Goal: Task Accomplishment & Management: Manage account settings

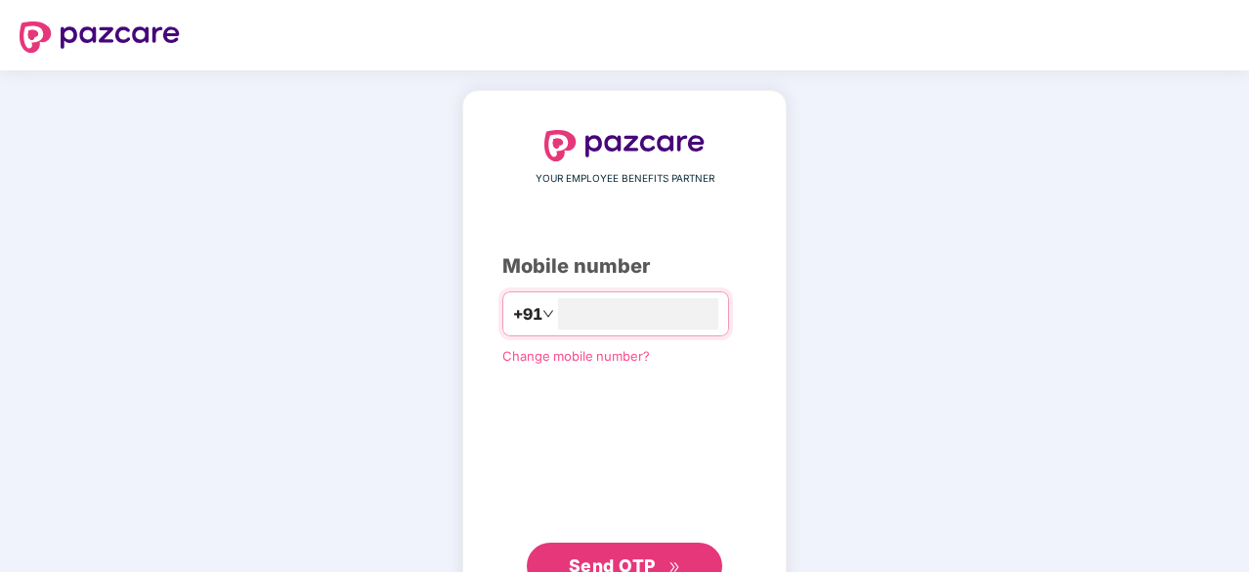
type input "**********"
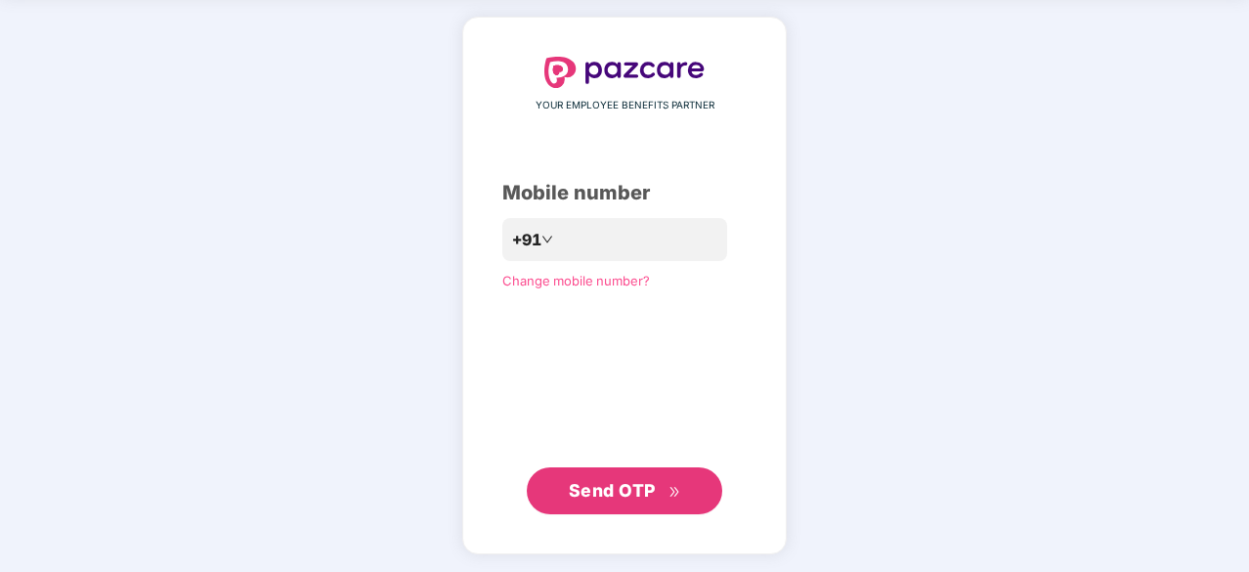
click at [597, 491] on span "Send OTP" at bounding box center [612, 490] width 87 height 21
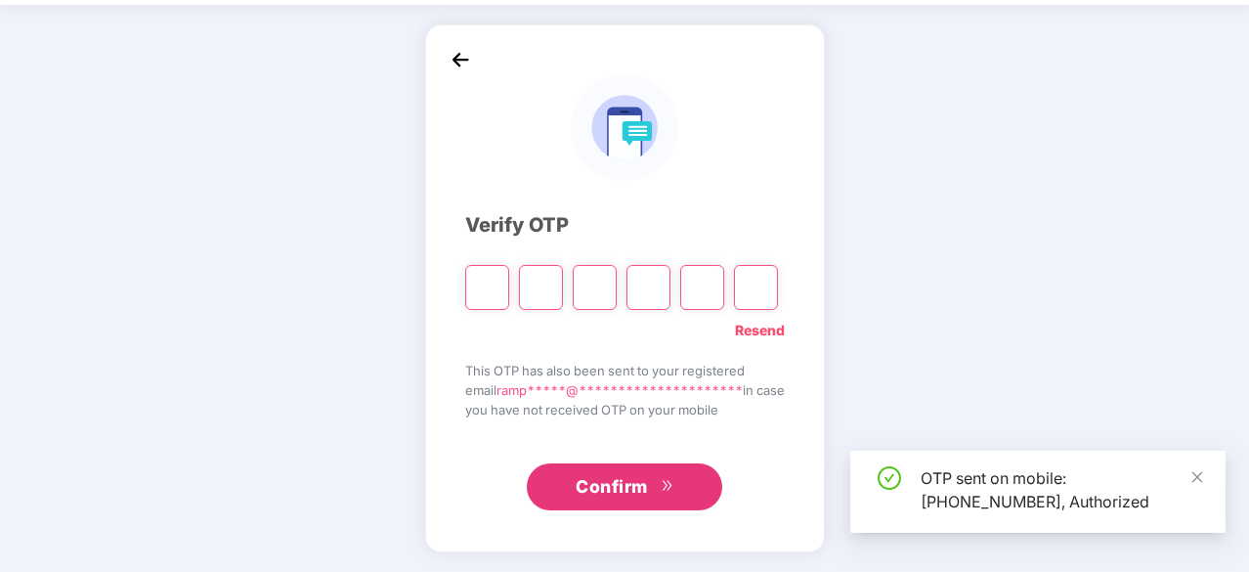
scroll to position [65, 0]
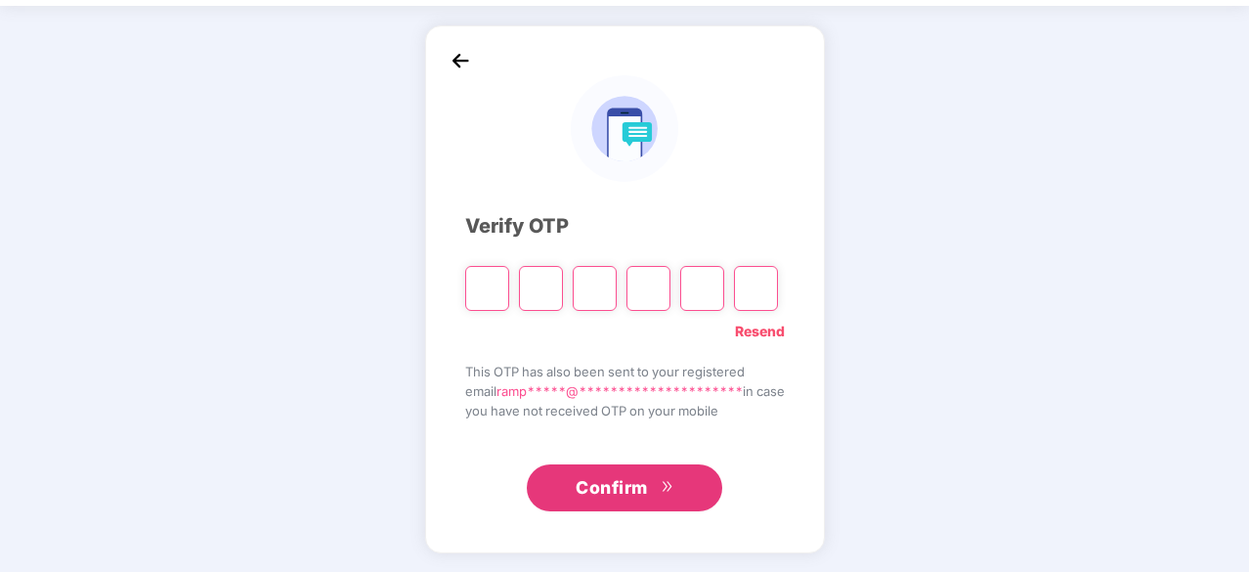
type input "*"
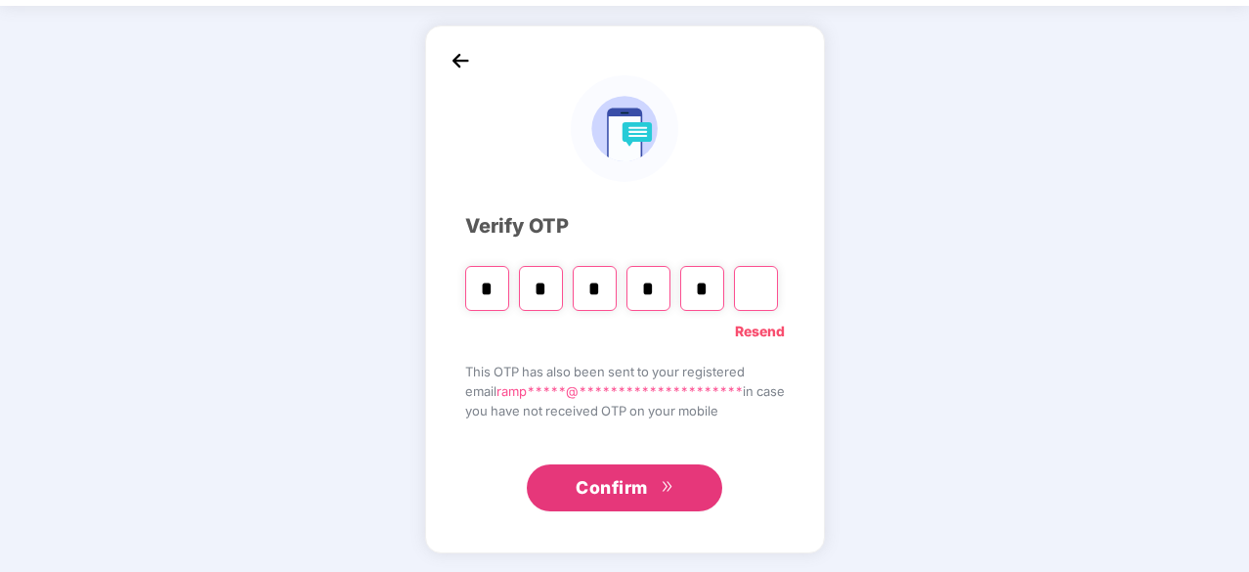
type input "*"
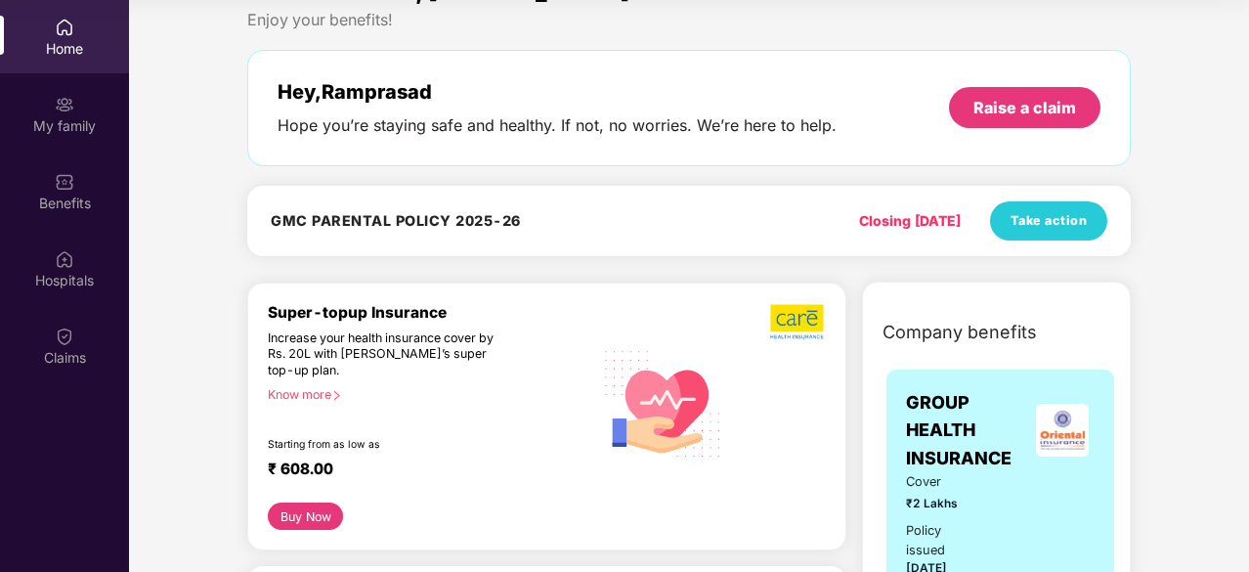
scroll to position [41, 0]
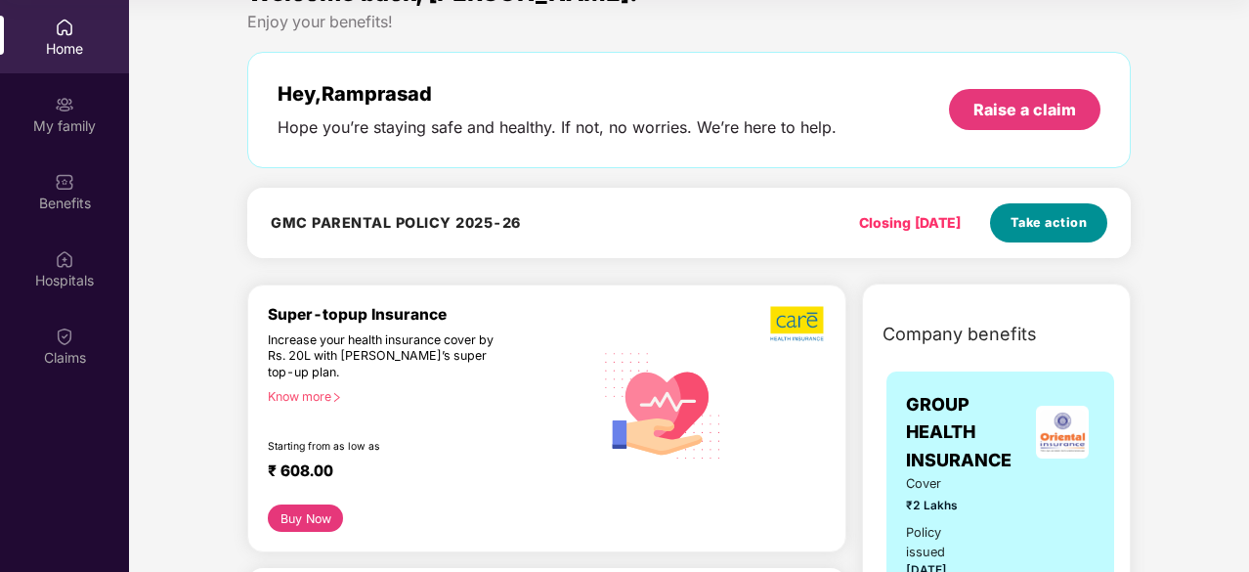
click at [1053, 227] on span "Take action" at bounding box center [1049, 223] width 77 height 20
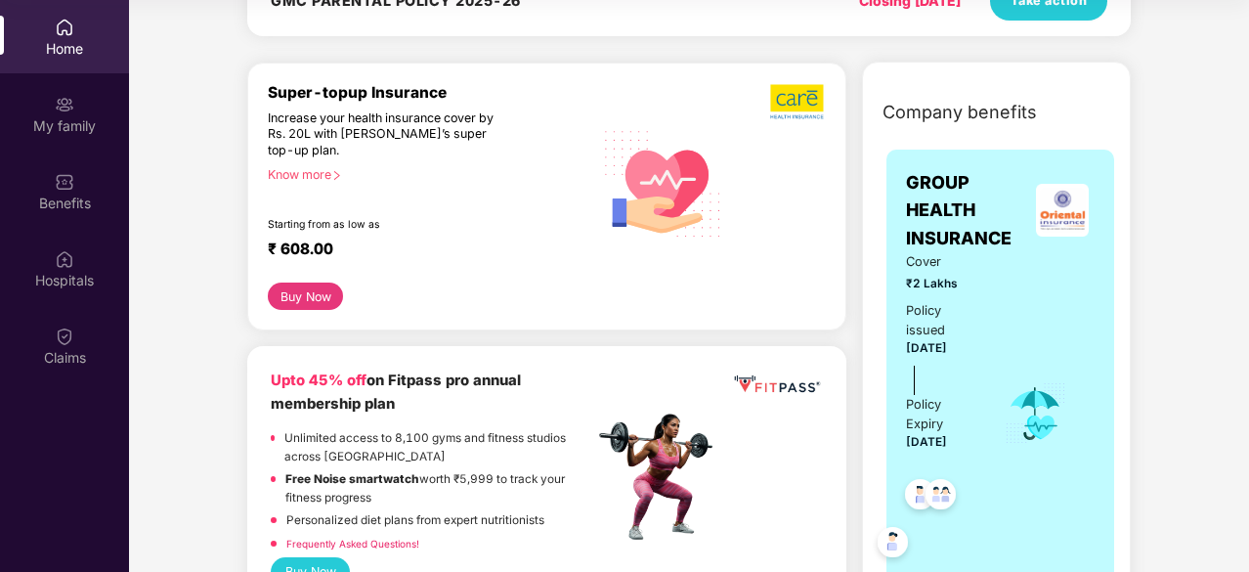
scroll to position [0, 0]
